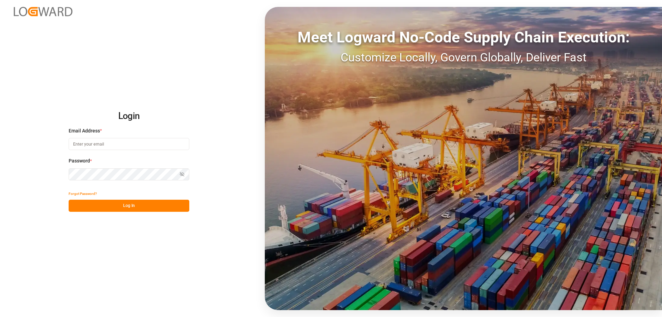
type input "mara-lynn.tan@leschaco.com"
click at [113, 201] on button "Log In" at bounding box center [129, 206] width 121 height 12
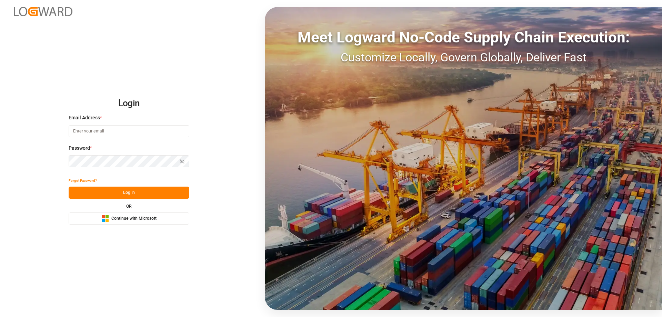
type input "mara-lynn.tan@leschaco.com"
click at [112, 196] on button "Log In" at bounding box center [129, 192] width 121 height 12
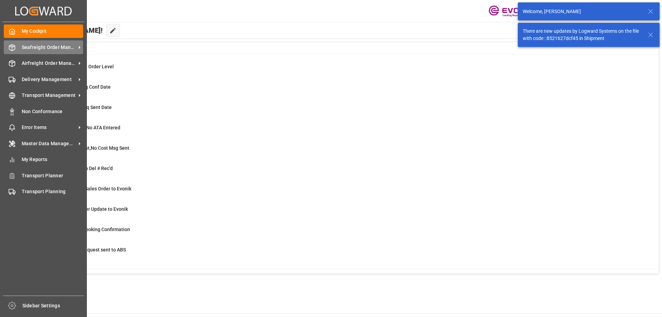
click at [15, 52] on div "Seafreight Order Management Seafreight Order Management" at bounding box center [43, 46] width 79 height 13
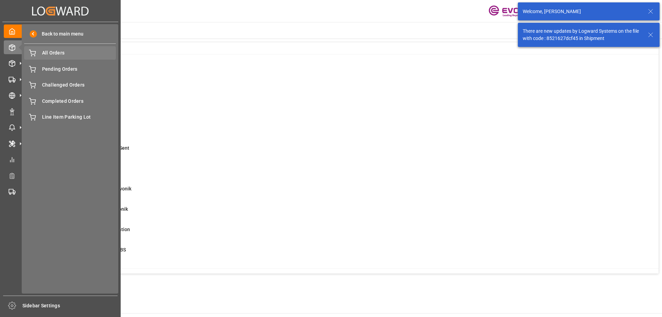
click at [54, 56] on span "All Orders" at bounding box center [79, 52] width 74 height 7
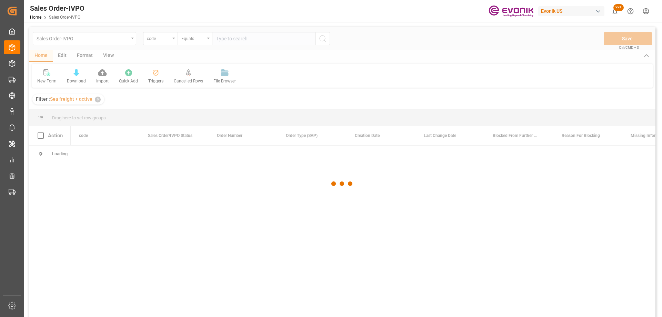
click at [162, 38] on div at bounding box center [342, 183] width 626 height 313
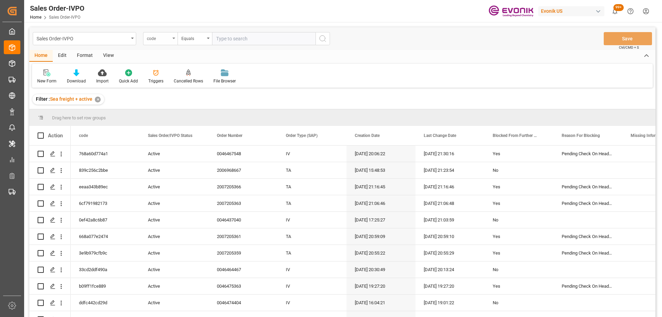
click at [161, 38] on div "code" at bounding box center [158, 38] width 23 height 8
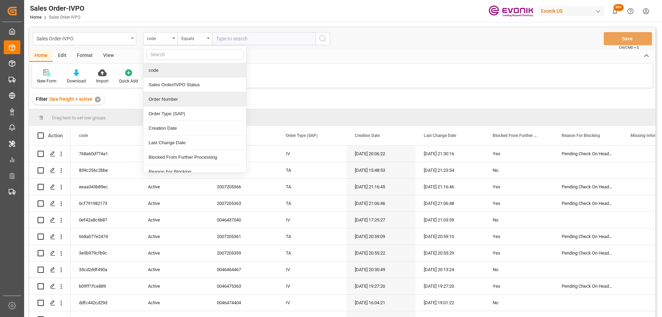
click at [171, 98] on div "Order Number" at bounding box center [194, 99] width 103 height 14
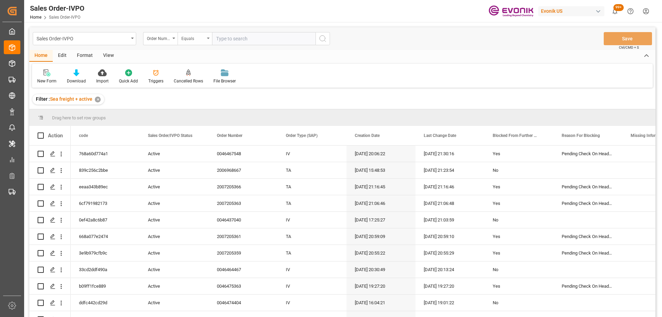
click at [209, 37] on div "Equals" at bounding box center [194, 38] width 34 height 13
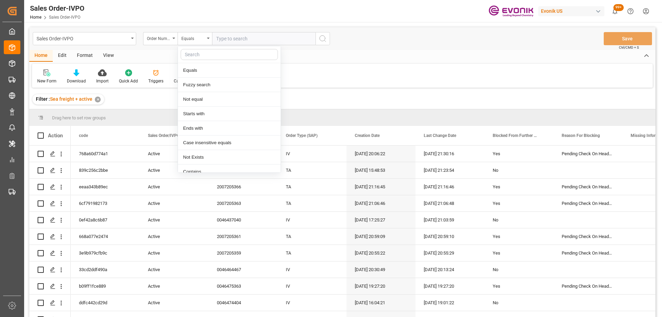
click at [221, 40] on input "text" at bounding box center [263, 38] width 103 height 13
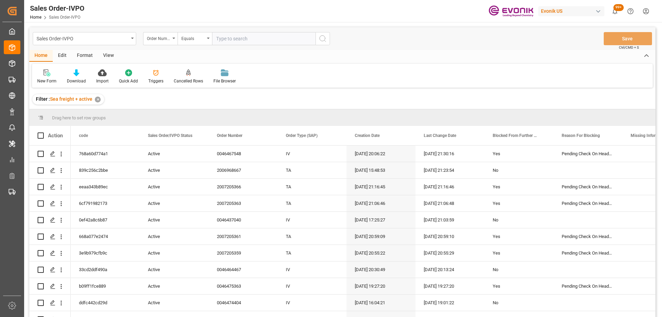
paste input "0"
type input "0"
type input "2006820871"
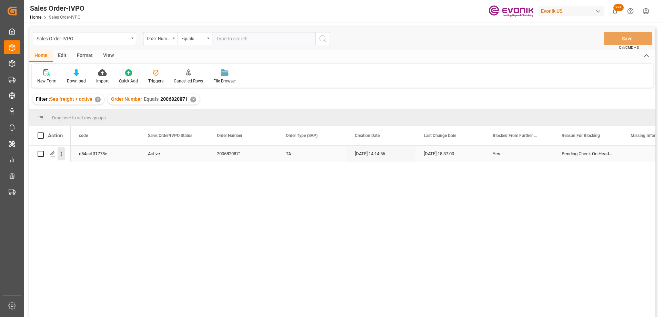
click at [64, 156] on icon "open menu" at bounding box center [61, 153] width 7 height 7
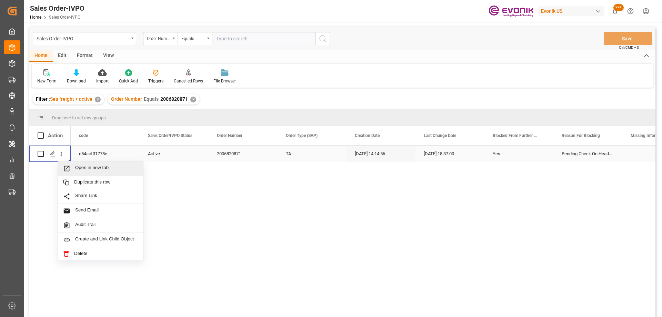
click at [74, 167] on span "Press SPACE to select this row." at bounding box center [69, 168] width 12 height 7
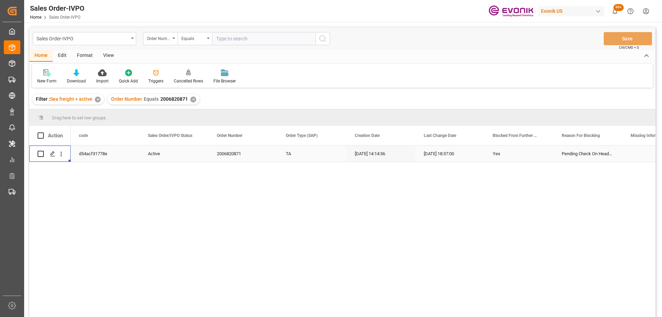
click at [239, 35] on input "text" at bounding box center [263, 38] width 103 height 13
type input "2006820768"
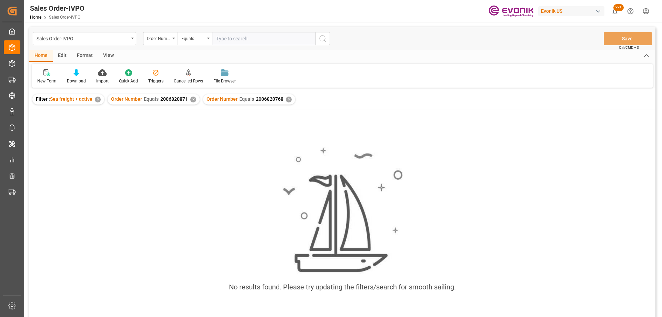
click at [192, 100] on div "✕" at bounding box center [193, 99] width 6 height 6
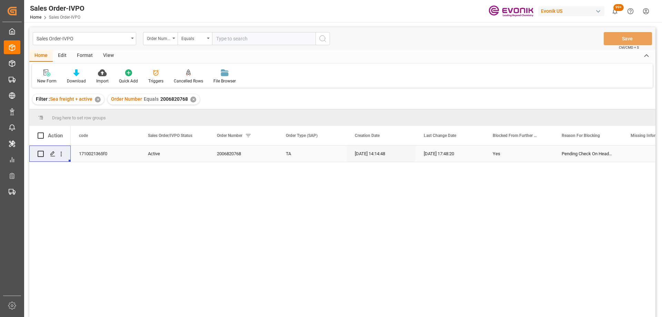
click at [61, 156] on icon "open menu" at bounding box center [61, 154] width 1 height 5
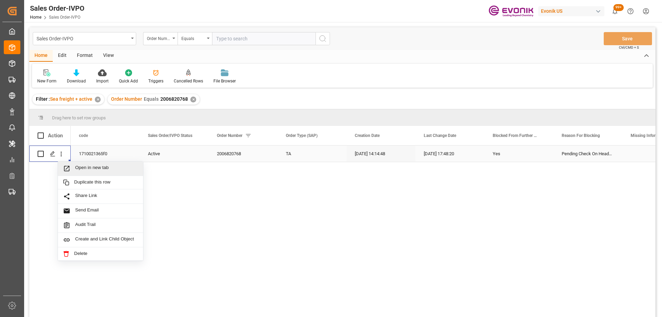
click at [75, 166] on span "Press SPACE to select this row." at bounding box center [69, 168] width 12 height 7
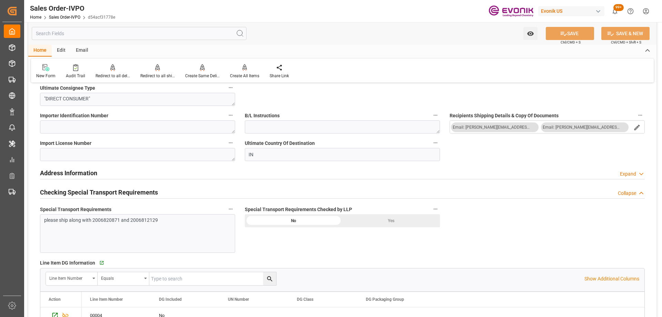
scroll to position [958, 0]
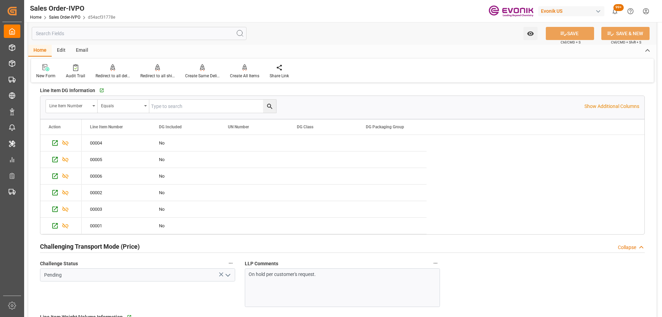
click at [316, 283] on div "On hold per customer's request." at bounding box center [342, 287] width 195 height 39
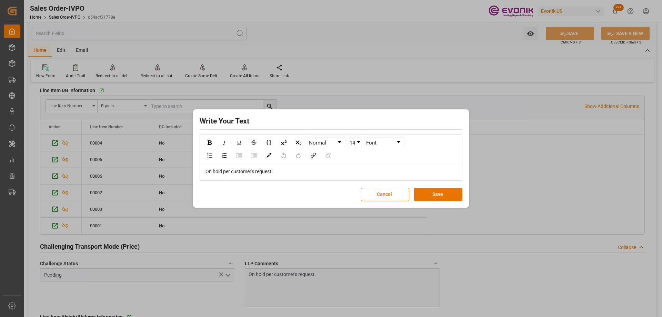
drag, startPoint x: 334, startPoint y: 177, endPoint x: 163, endPoint y: 167, distance: 171.9
click at [167, 167] on div "Write Your Text Normal 14 Font On hold per customer's request. Cancel Save" at bounding box center [331, 158] width 662 height 317
drag, startPoint x: 288, startPoint y: 171, endPoint x: 128, endPoint y: 170, distance: 160.2
click at [128, 170] on div "Write Your Text Normal 14 Font On hold per customer's request. Cancel Save" at bounding box center [331, 158] width 662 height 317
click at [428, 192] on button "Save" at bounding box center [438, 194] width 48 height 13
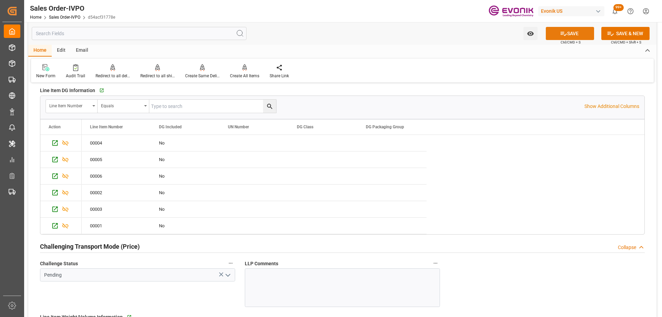
click at [566, 38] on button "SAVE" at bounding box center [569, 33] width 48 height 13
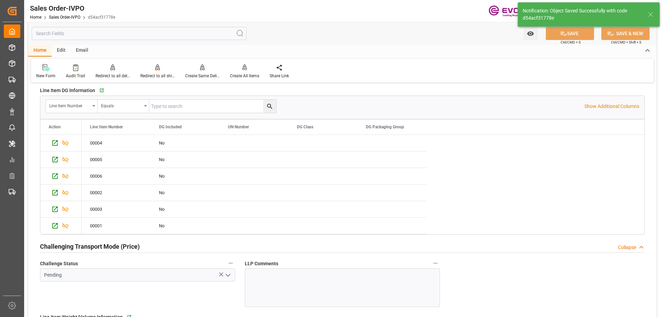
type input "[DATE] 21:49"
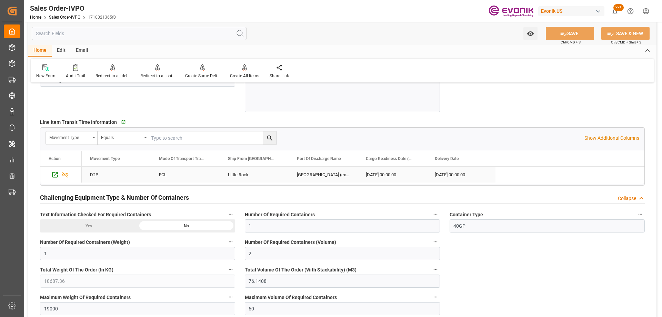
scroll to position [1034, 0]
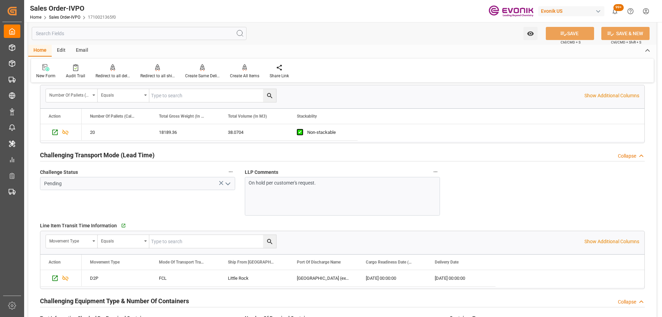
click at [374, 190] on div "On hold per customer's request." at bounding box center [342, 196] width 195 height 39
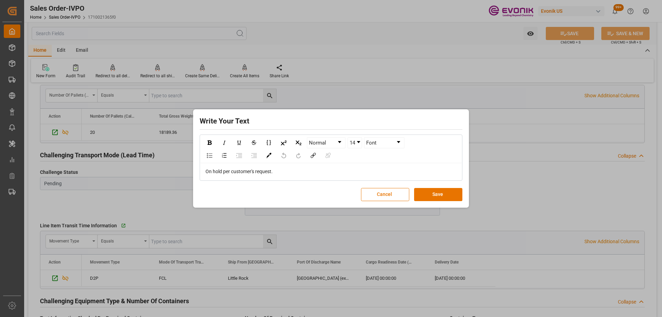
drag, startPoint x: 370, startPoint y: 167, endPoint x: 187, endPoint y: 156, distance: 183.6
click at [183, 155] on div "Write Your Text Normal 14 Font On hold per customer's request. Cancel Save" at bounding box center [331, 158] width 662 height 317
drag, startPoint x: 295, startPoint y: 169, endPoint x: 93, endPoint y: 149, distance: 203.6
click at [98, 153] on div "Write Your Text Normal 14 Font On hold per customer's request. Cancel Save" at bounding box center [331, 158] width 662 height 317
click at [452, 190] on button "Save" at bounding box center [438, 194] width 48 height 13
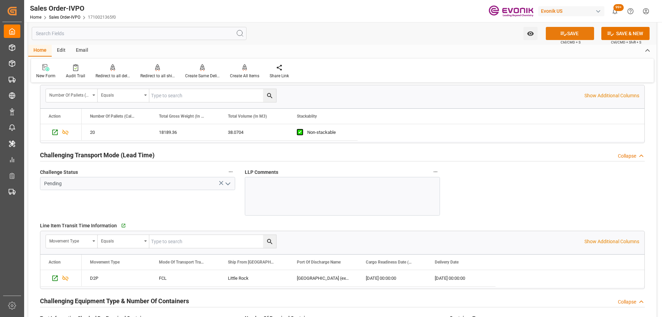
click at [565, 34] on button "SAVE" at bounding box center [569, 33] width 48 height 13
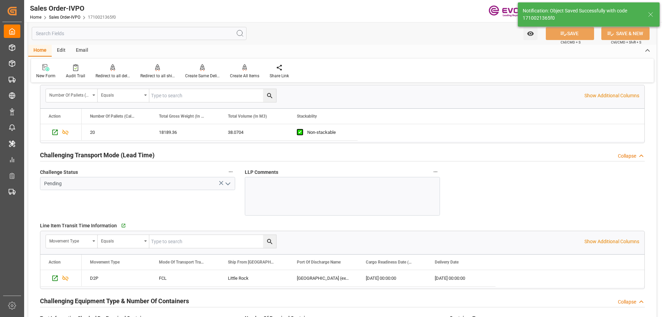
type input "[DATE] 21:49"
